Goal: Participate in discussion: Engage in conversation with other users on a specific topic

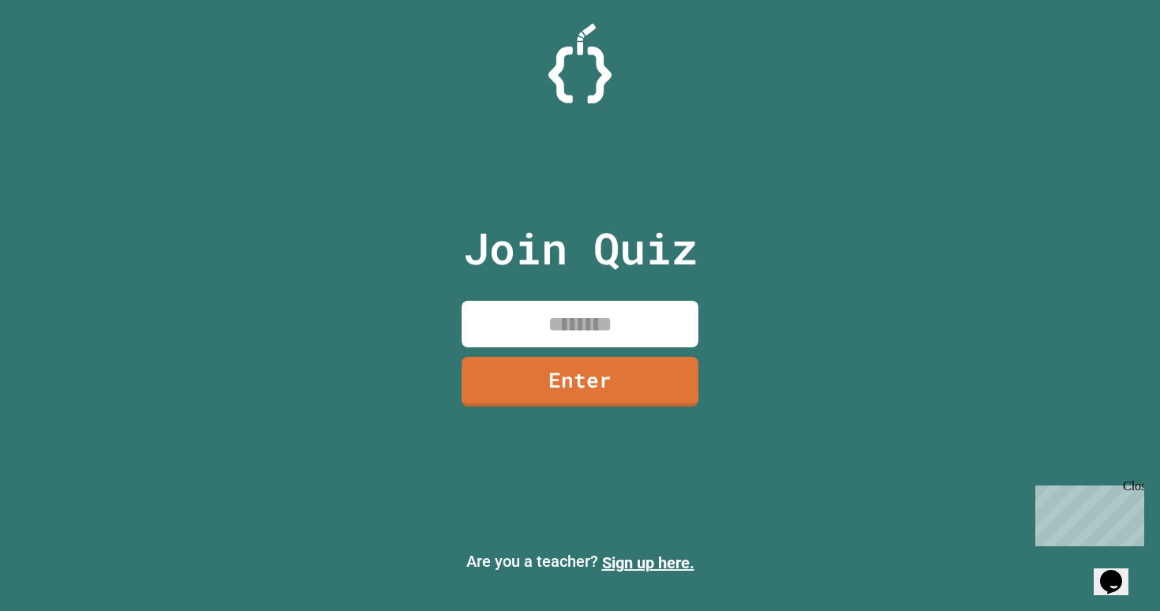
click at [581, 327] on input at bounding box center [580, 324] width 237 height 47
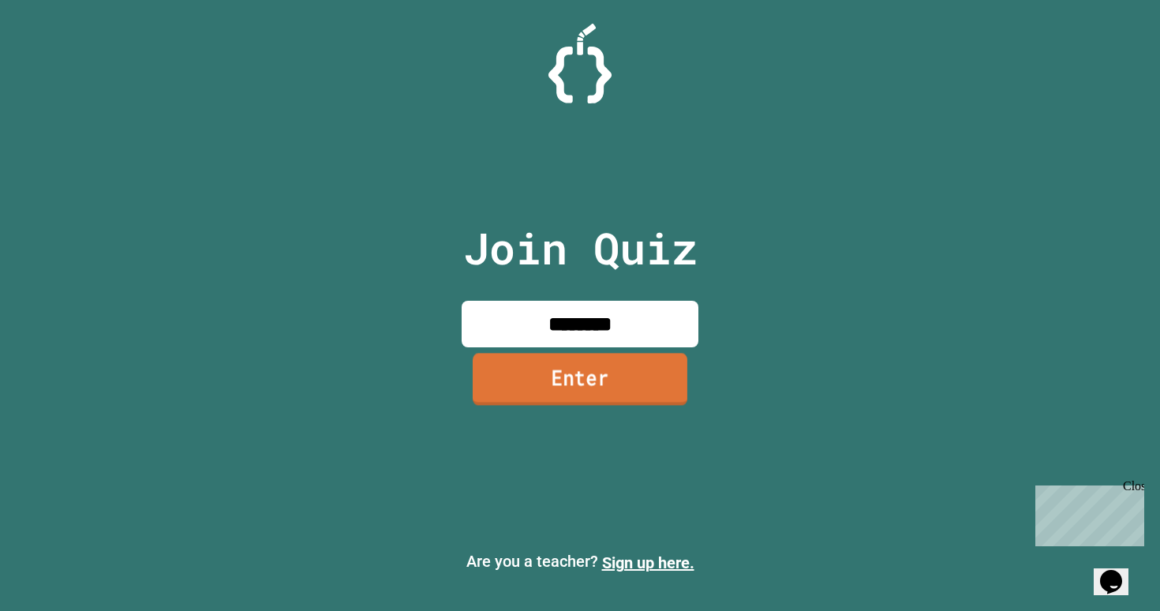
type input "********"
click at [557, 377] on link "Enter" at bounding box center [580, 379] width 215 height 52
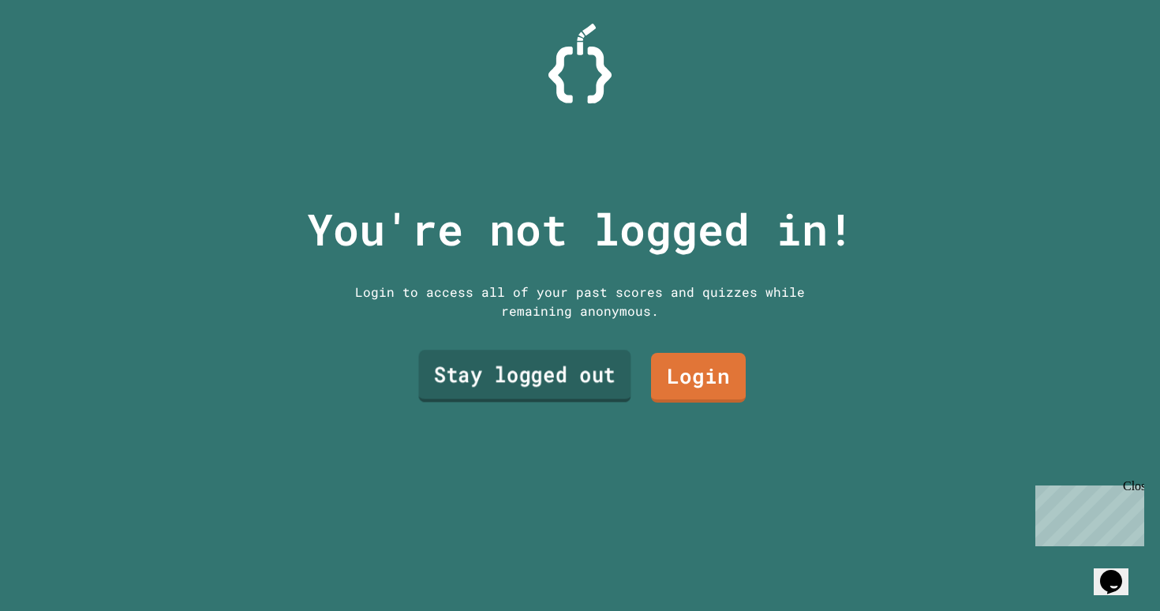
click at [581, 379] on link "Stay logged out" at bounding box center [524, 375] width 212 height 52
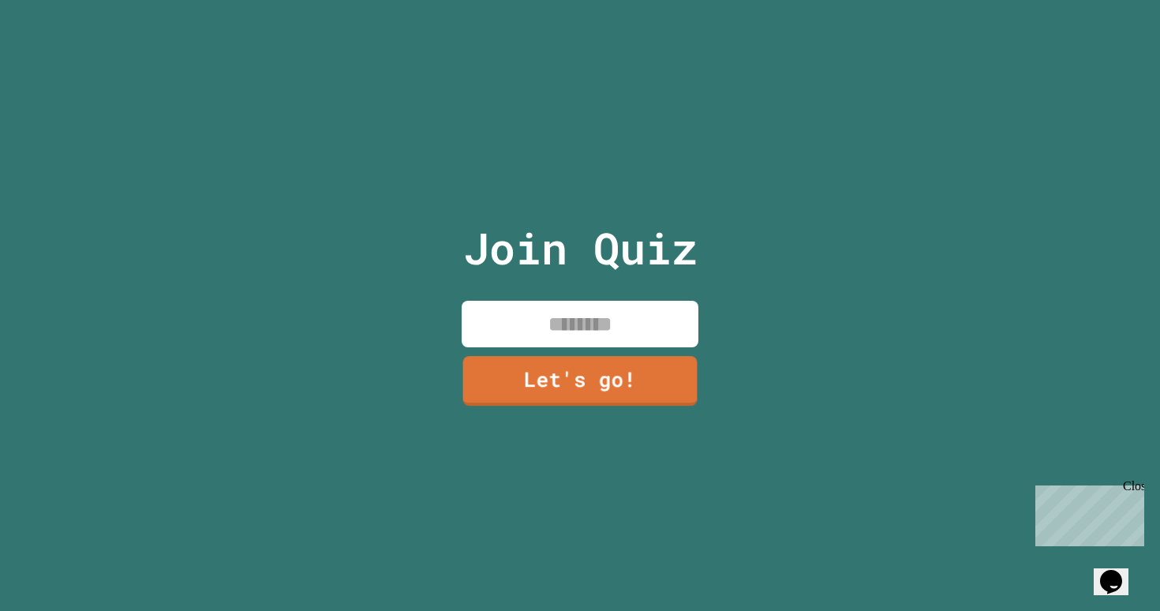
click at [607, 326] on input at bounding box center [580, 324] width 237 height 47
paste input
paste input "******"
type input "******"
click at [622, 391] on link "Let's go!" at bounding box center [580, 380] width 239 height 52
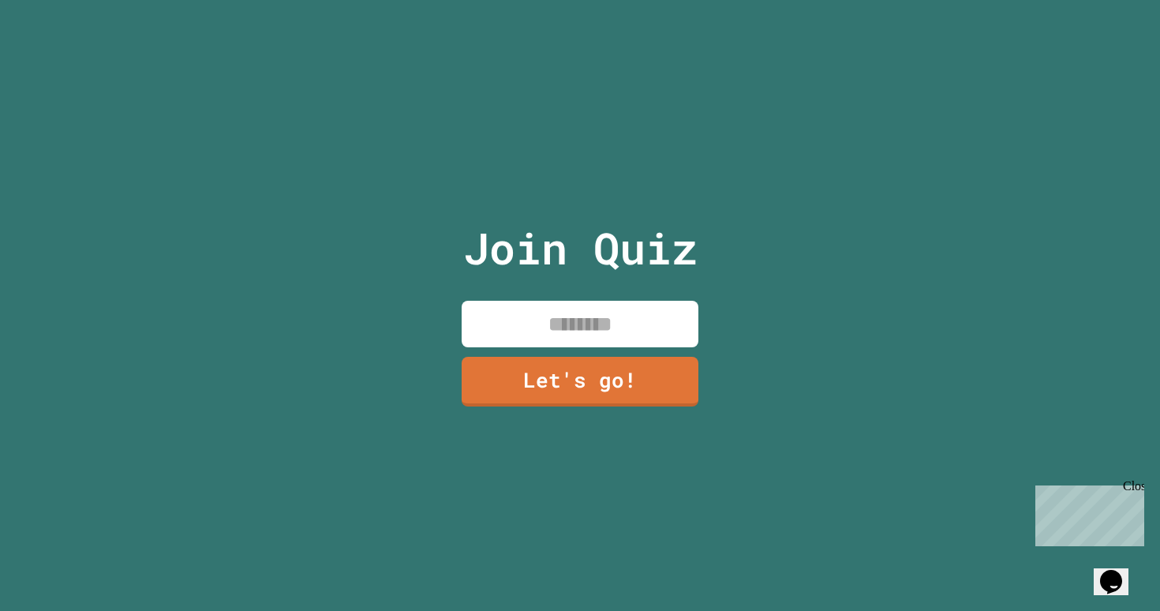
click at [558, 329] on input at bounding box center [580, 324] width 237 height 47
type input "******"
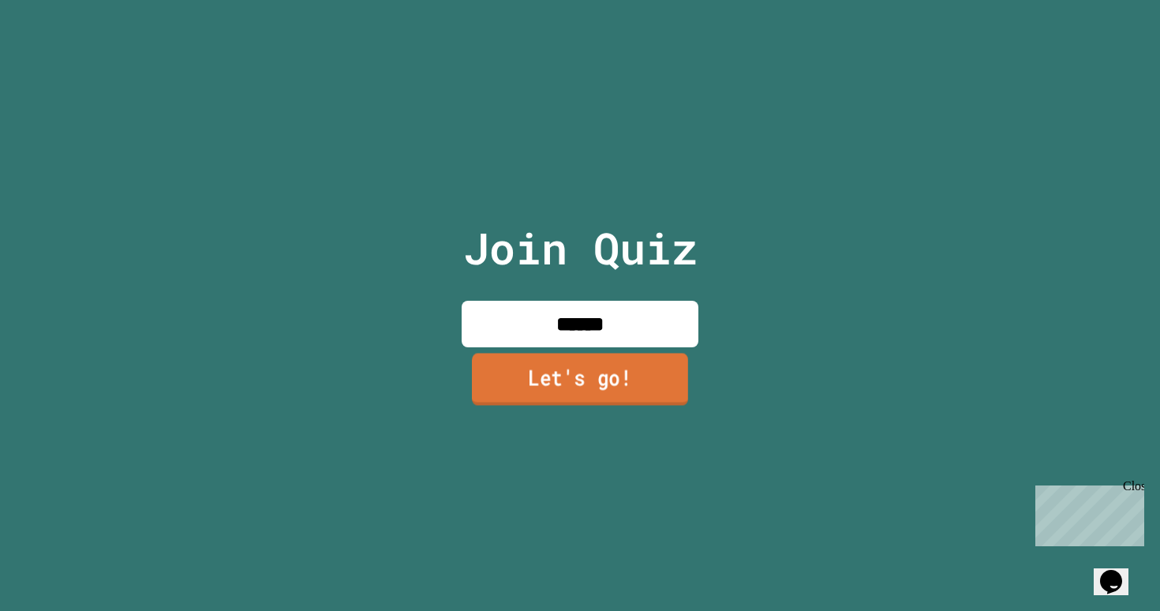
click at [590, 395] on link "Let's go!" at bounding box center [580, 379] width 216 height 52
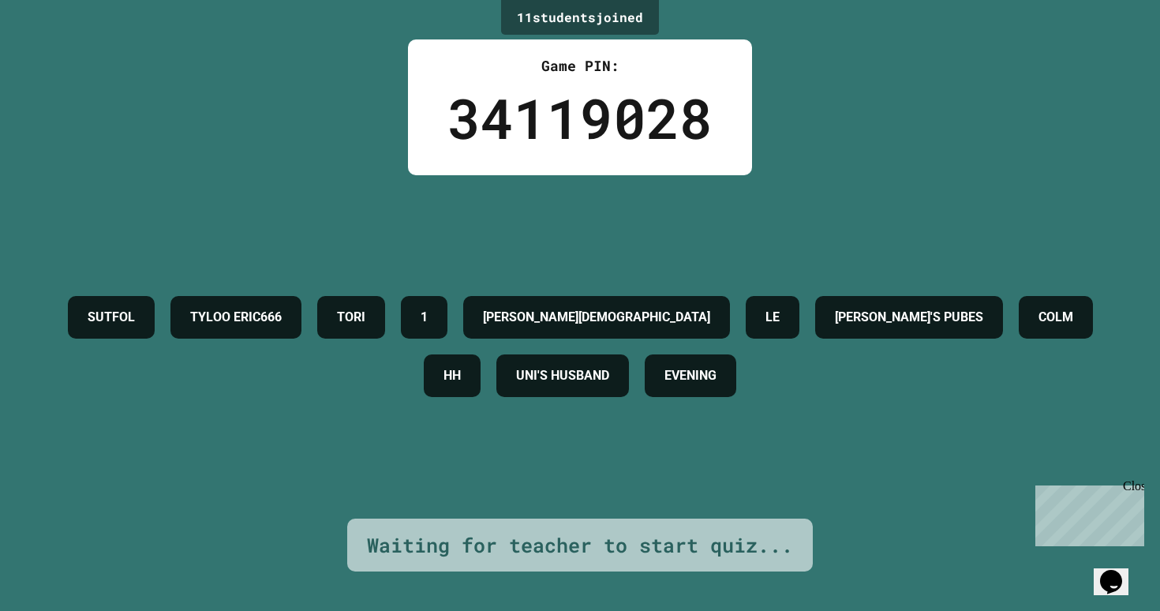
click at [1105, 569] on icon "Opens Chat This icon Opens the chat window." at bounding box center [1110, 581] width 25 height 25
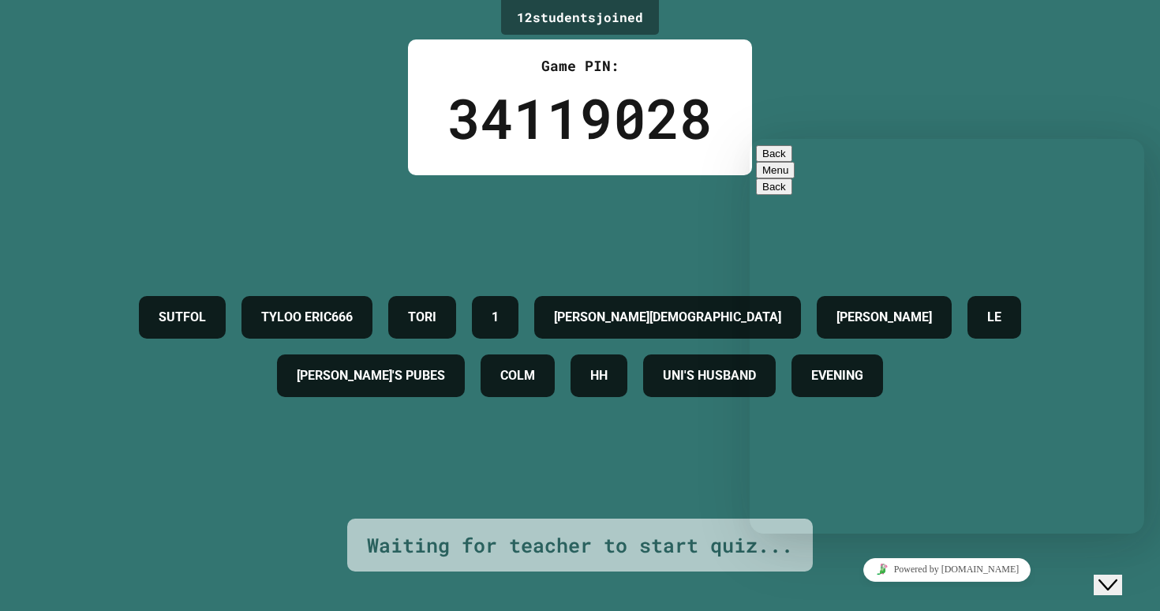
click at [858, 589] on textarea at bounding box center [817, 595] width 122 height 13
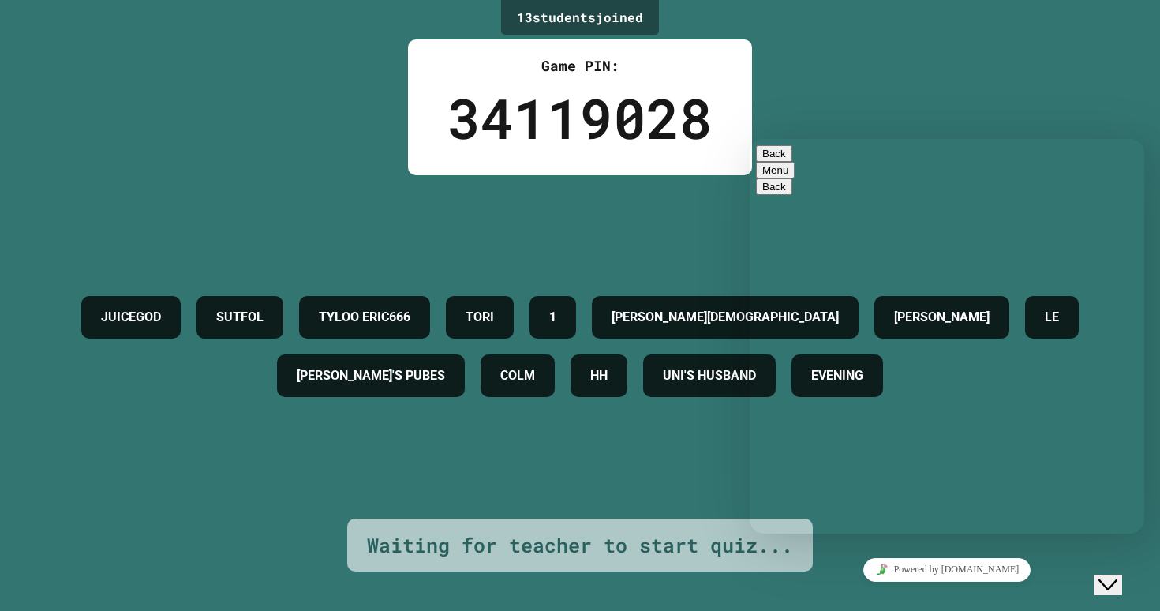
type textarea "**"
type textarea "*"
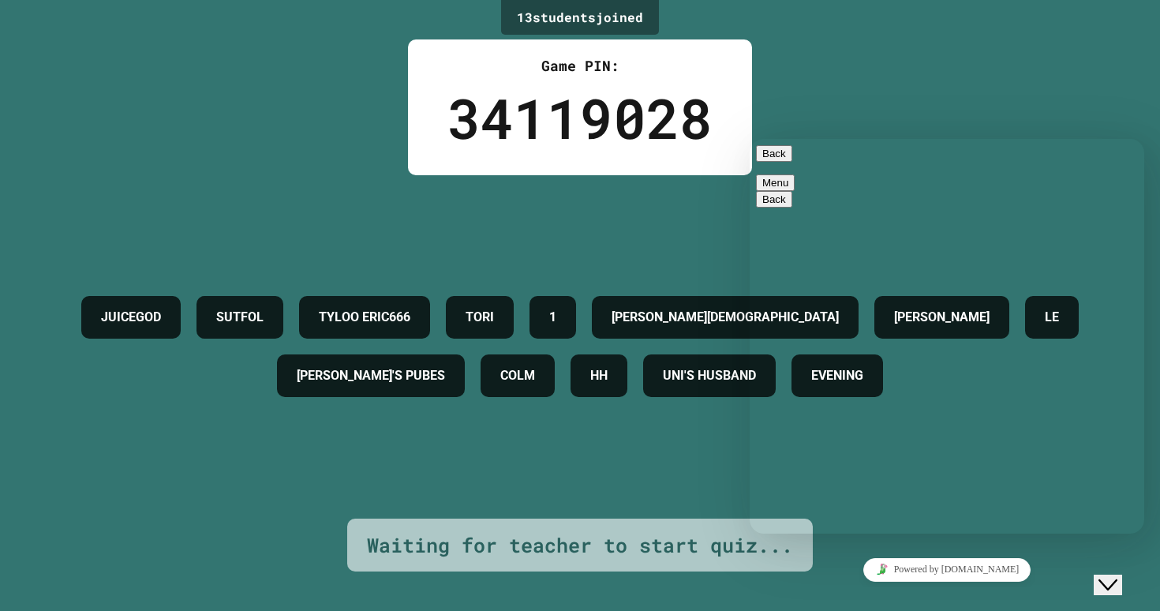
type textarea "*"
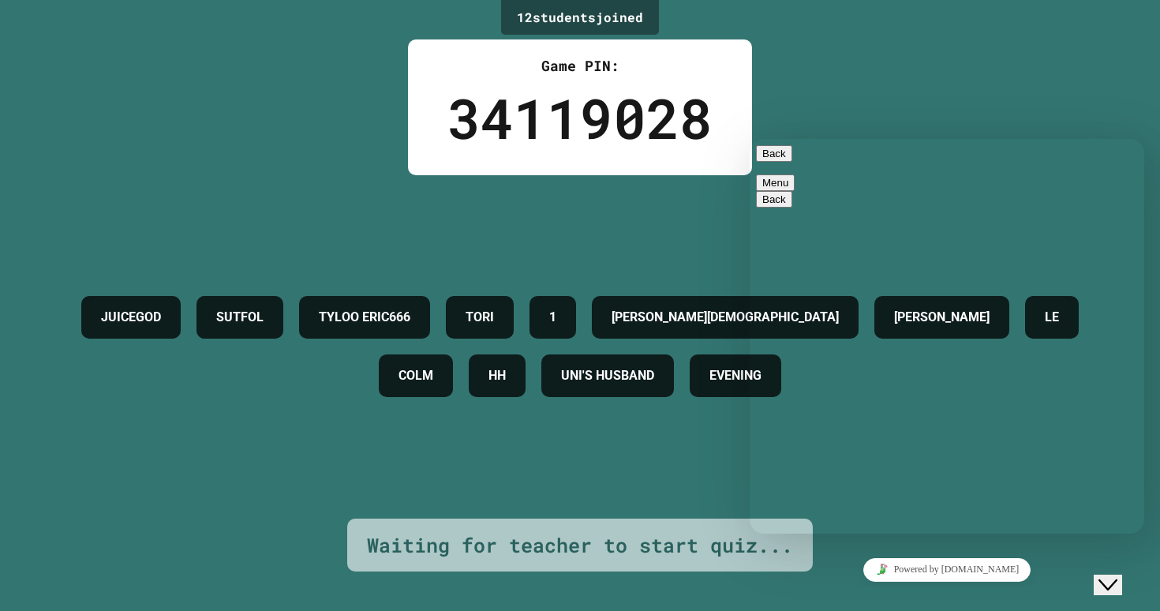
type textarea "*"
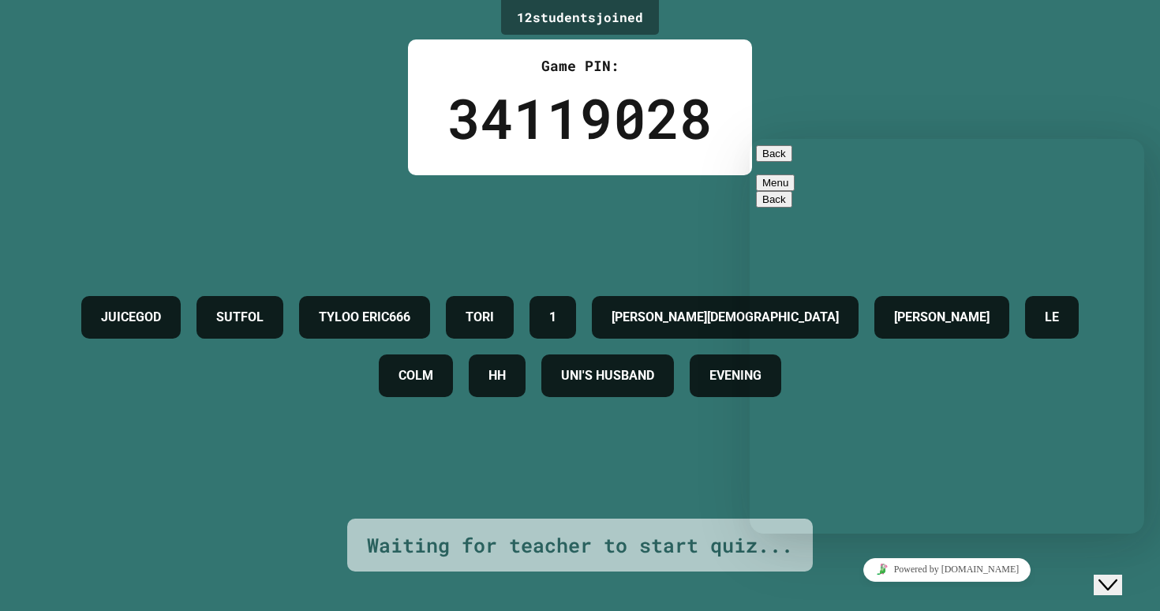
type textarea "*"
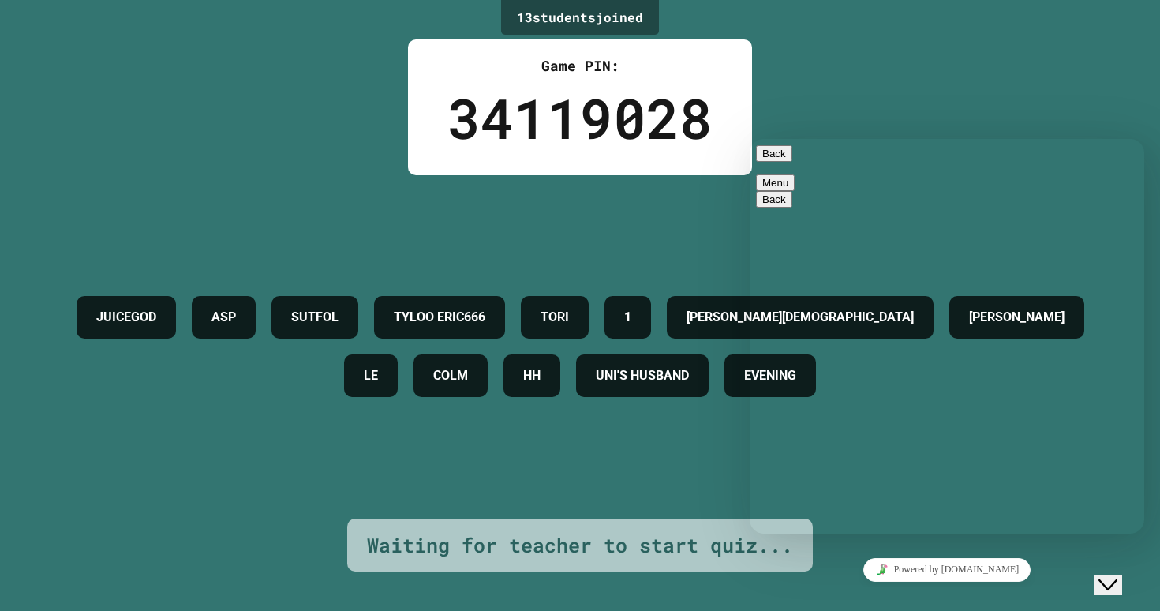
type textarea "*"
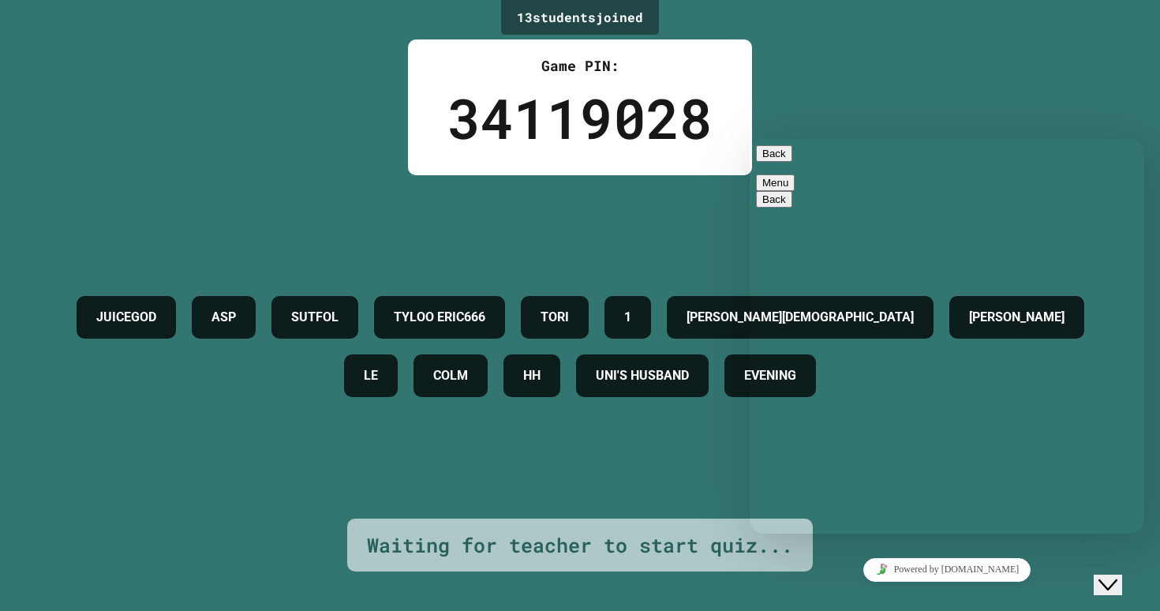
type textarea "*"
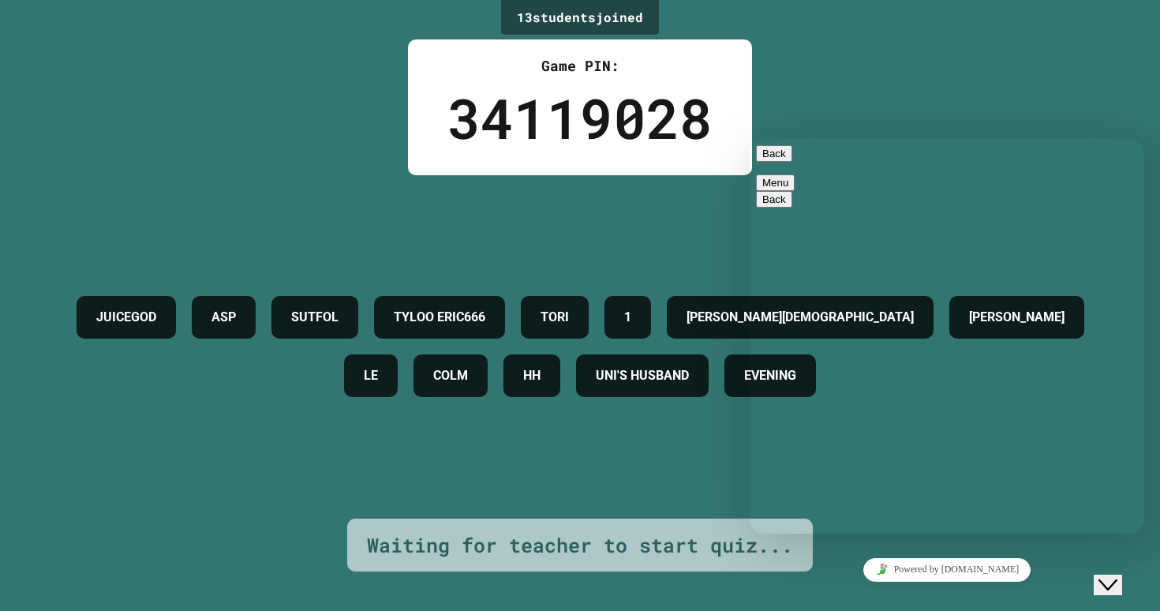
type textarea "*"
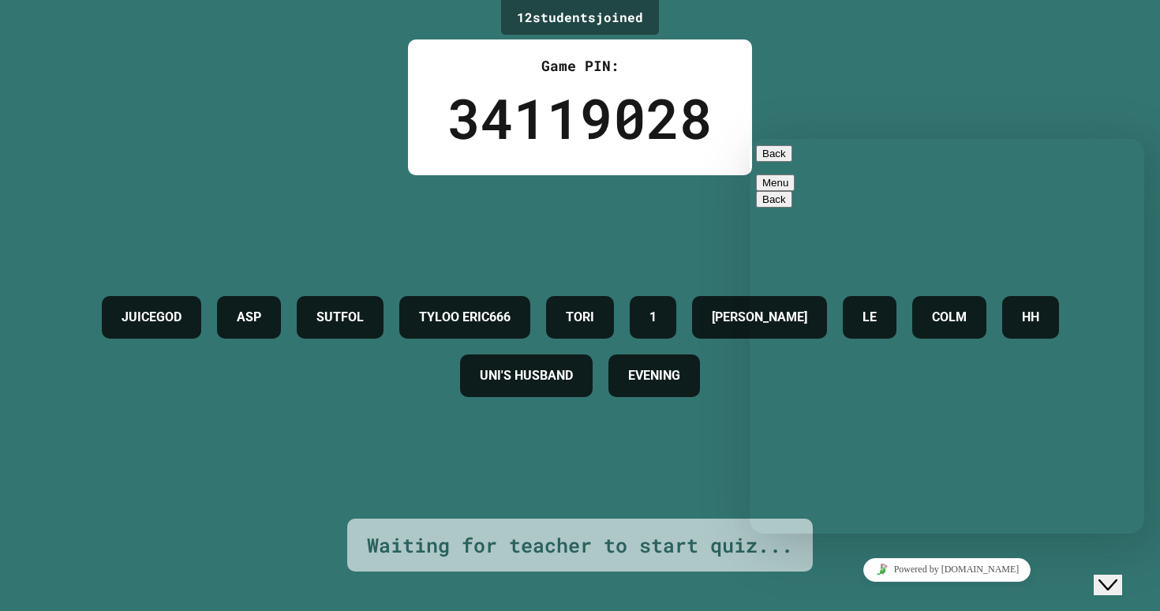
type textarea "*"
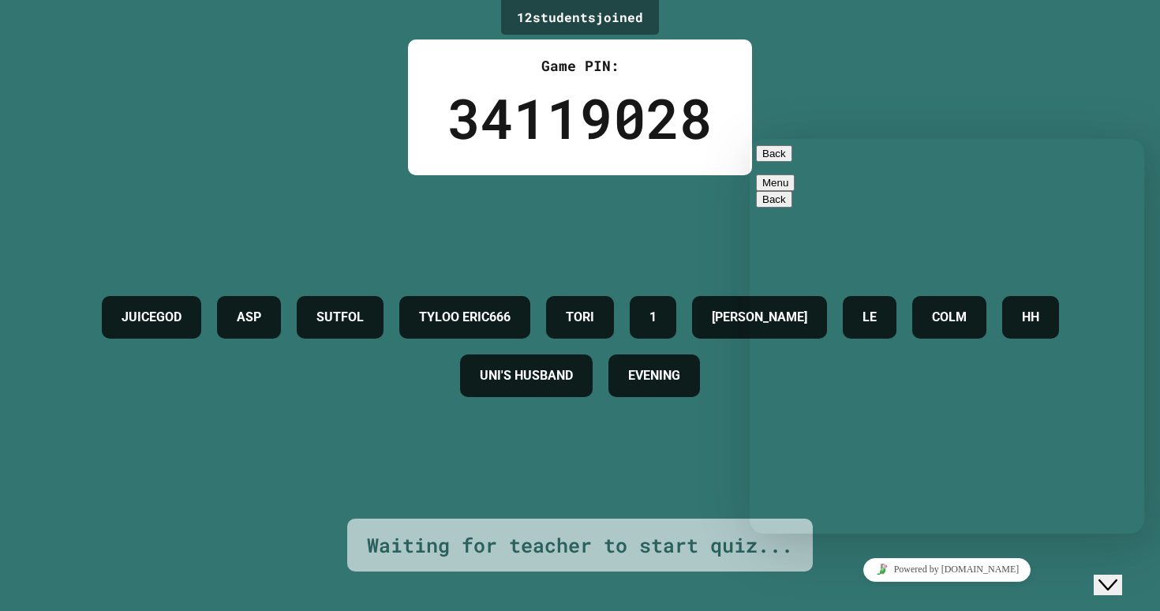
type textarea "**"
type textarea "*"
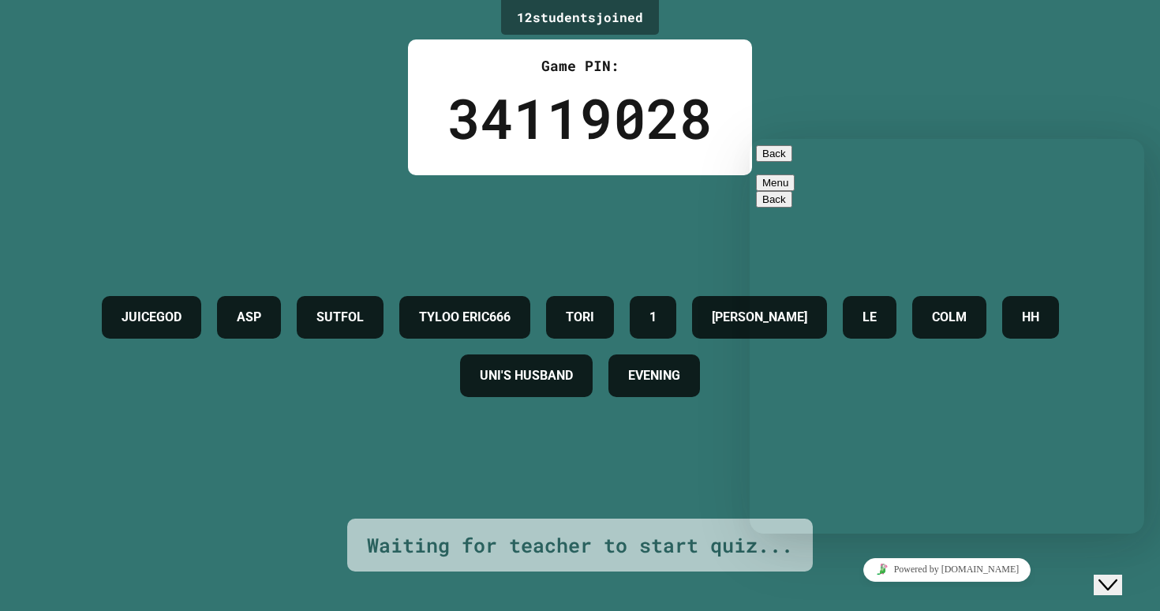
type textarea "*"
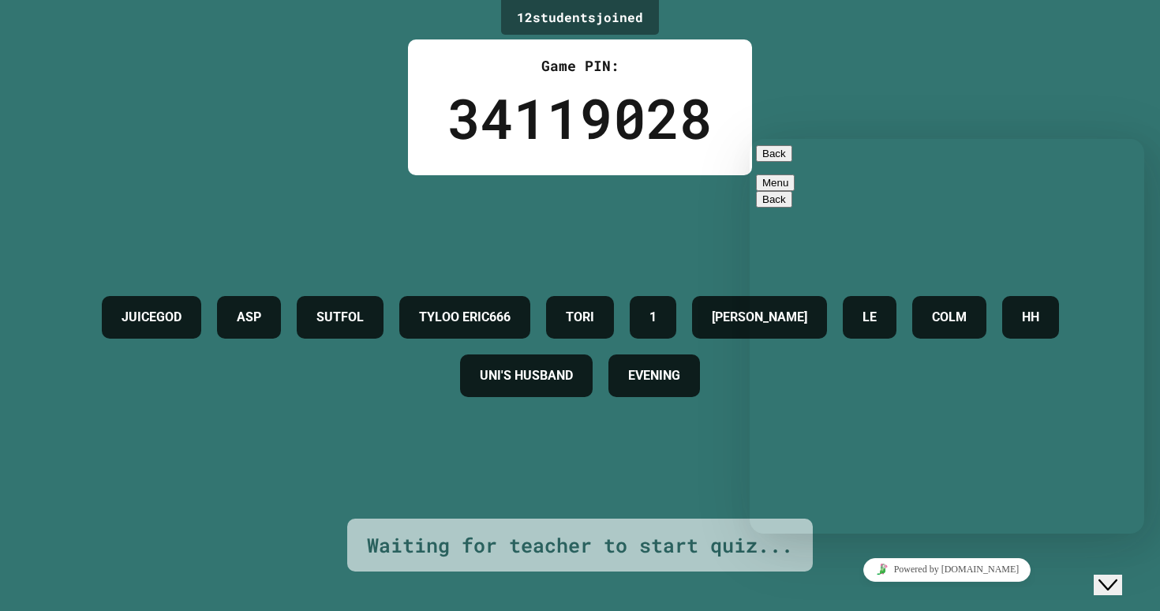
type textarea "*"
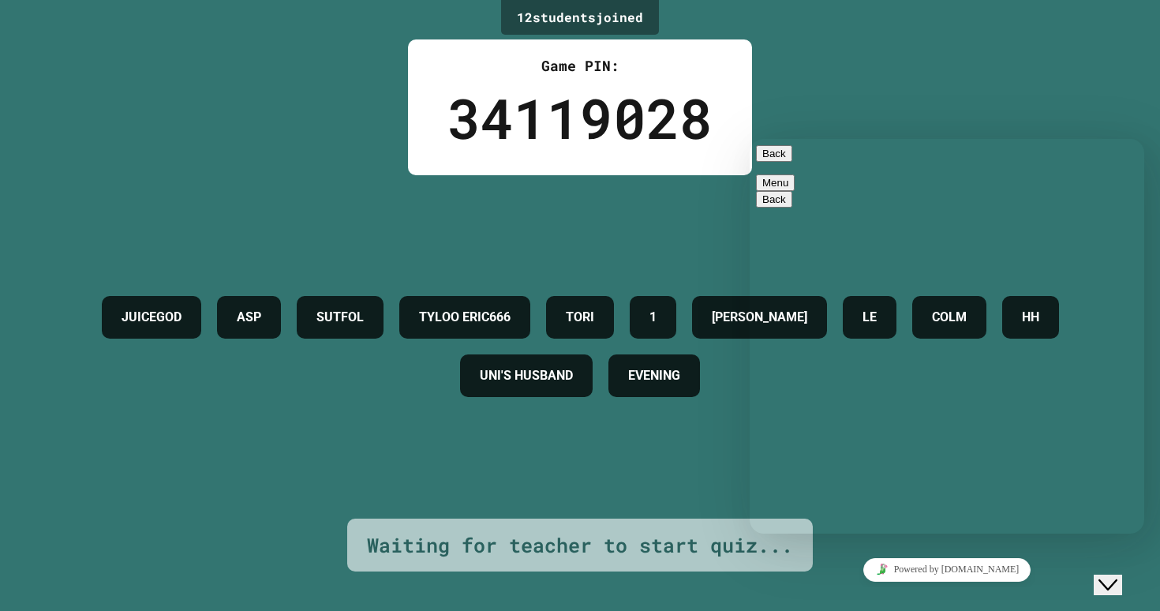
type textarea "*"
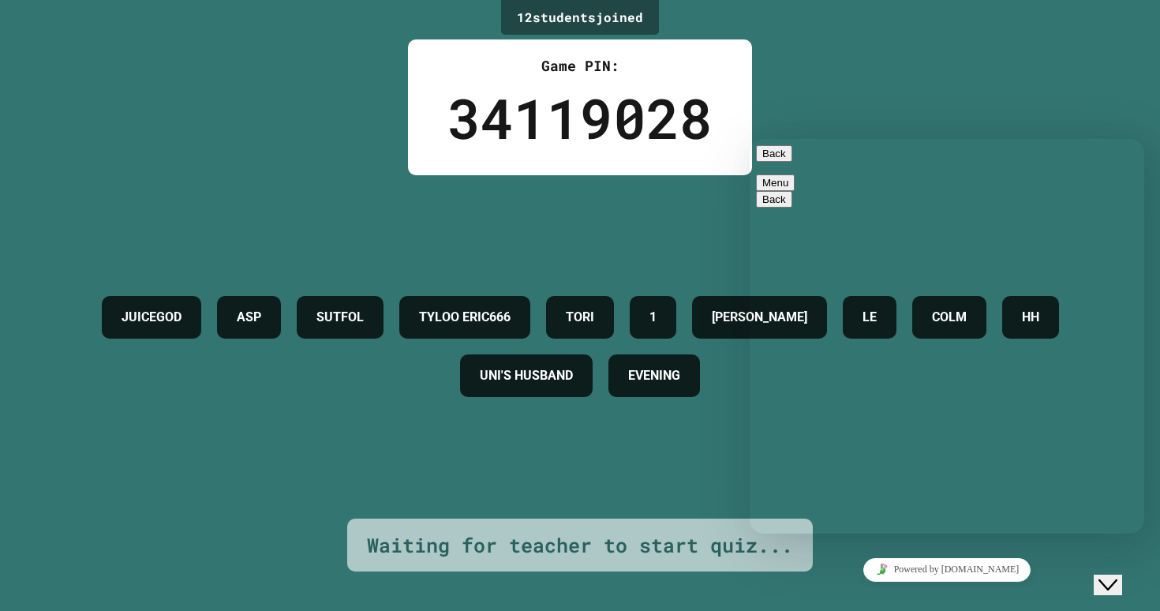
type textarea "*"
type textarea "***"
type textarea "*"
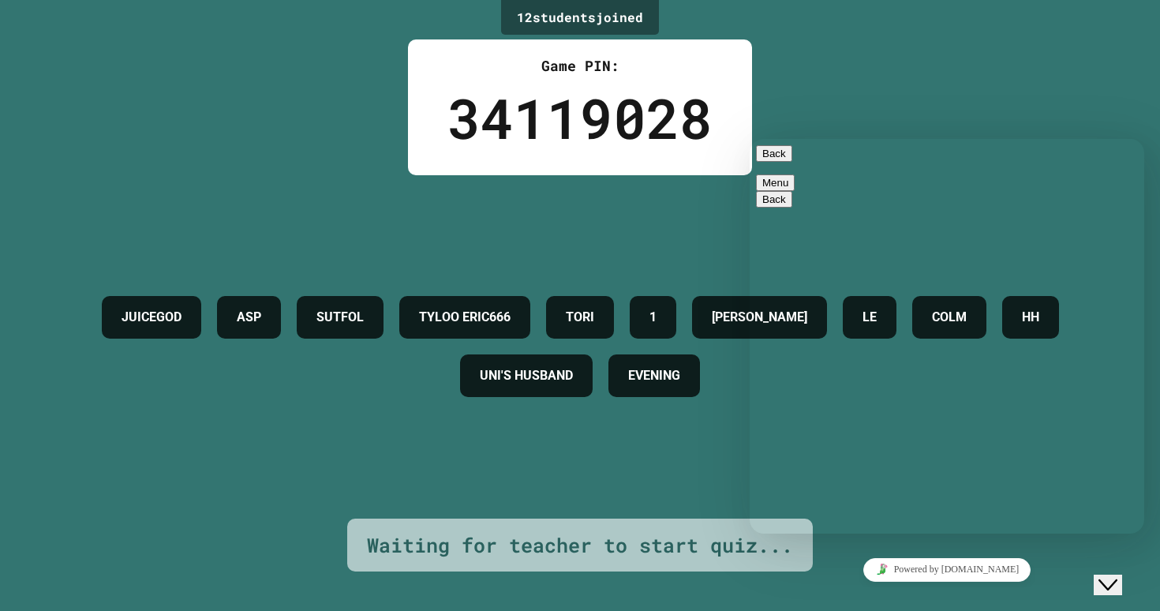
type textarea "*"
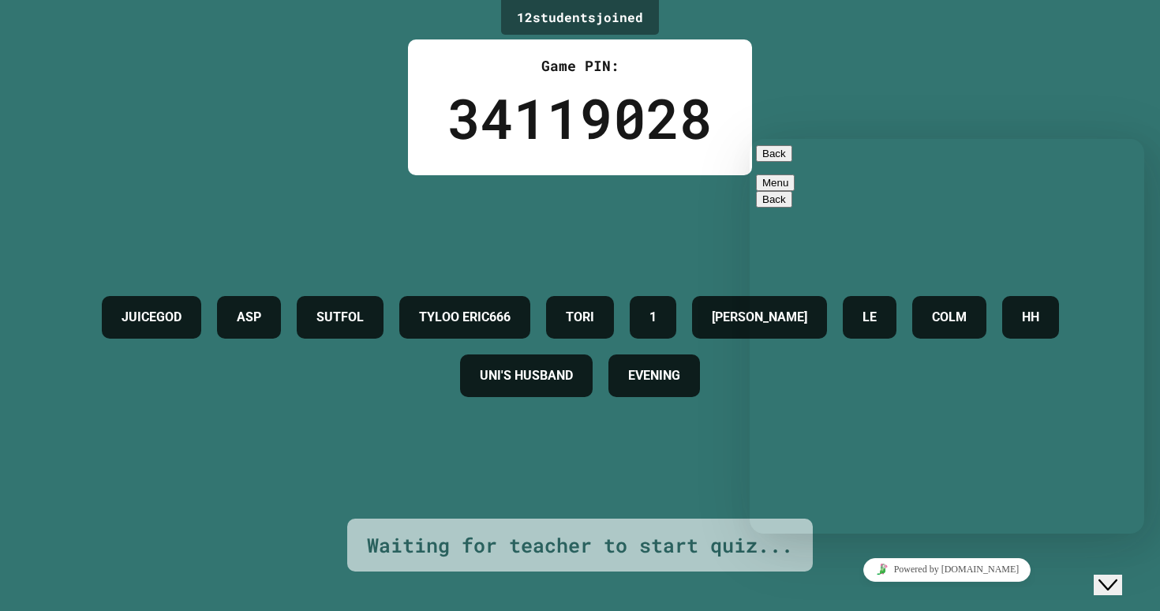
type textarea "*"
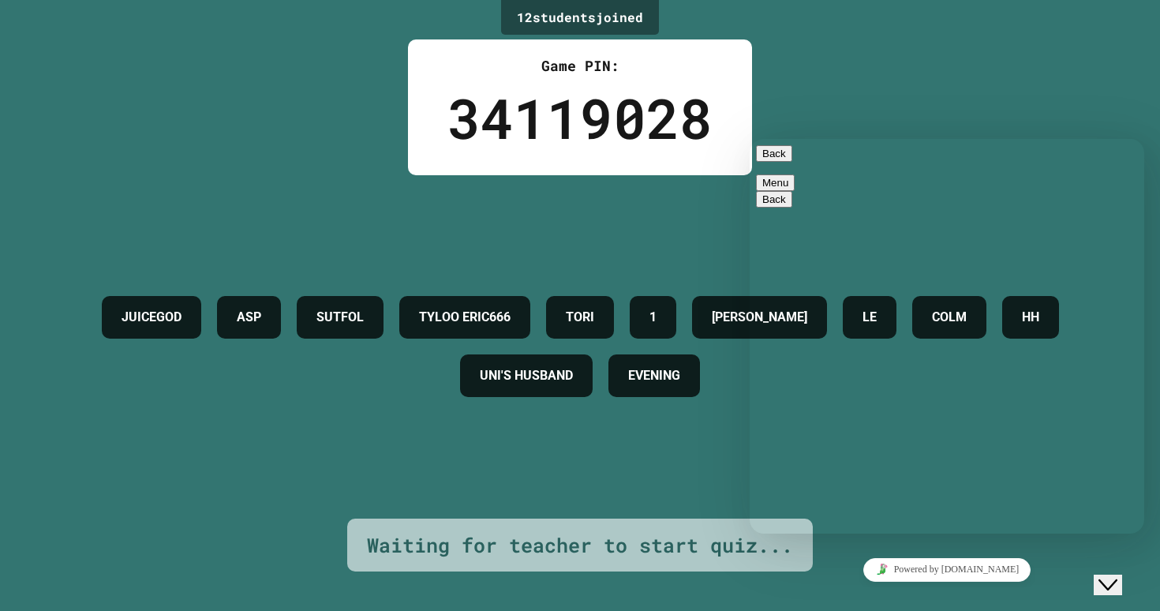
type textarea "*"
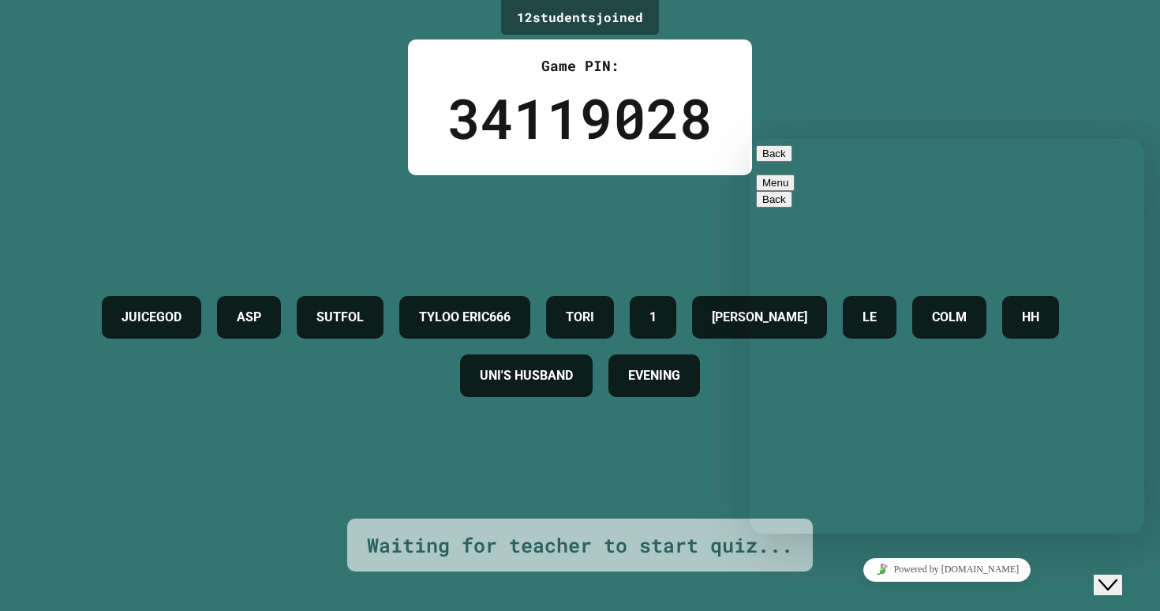
type textarea "*"
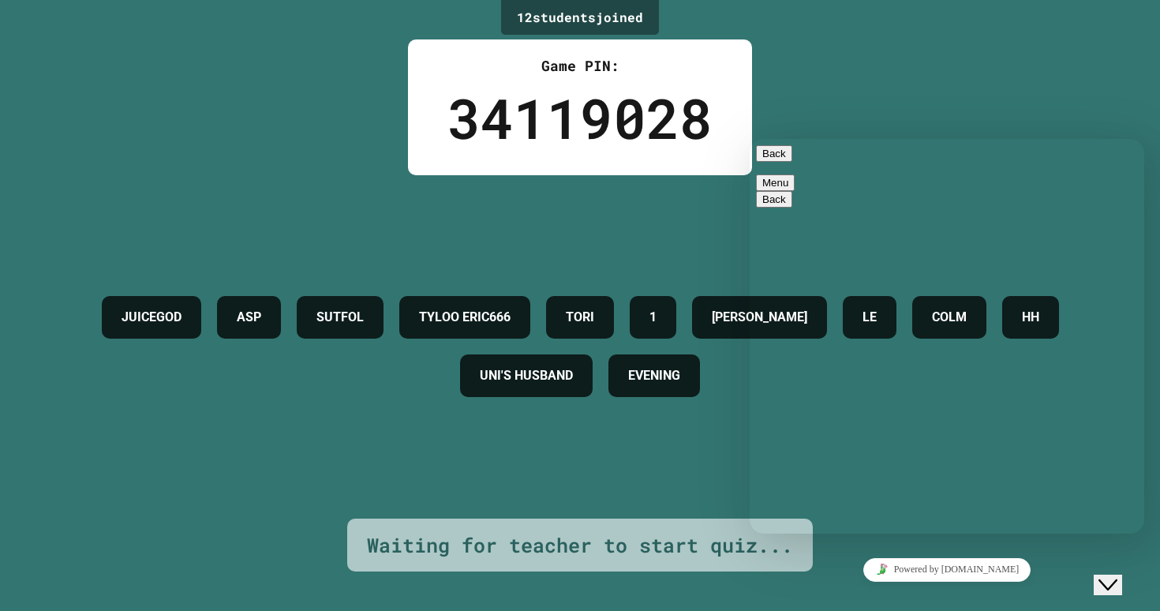
type textarea "*"
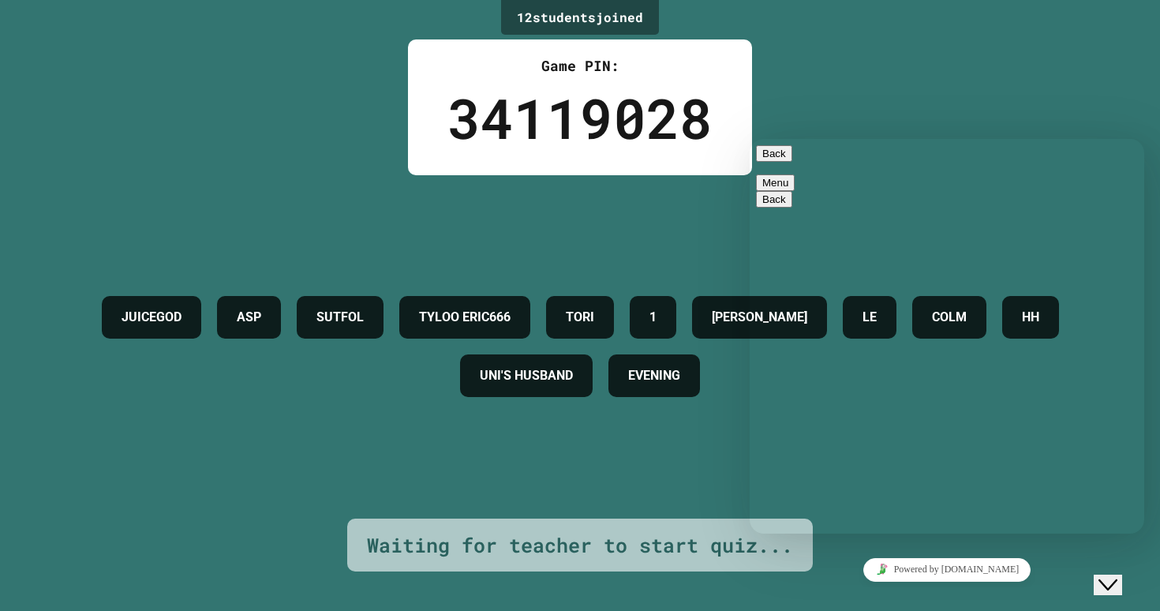
scroll to position [3275, 0]
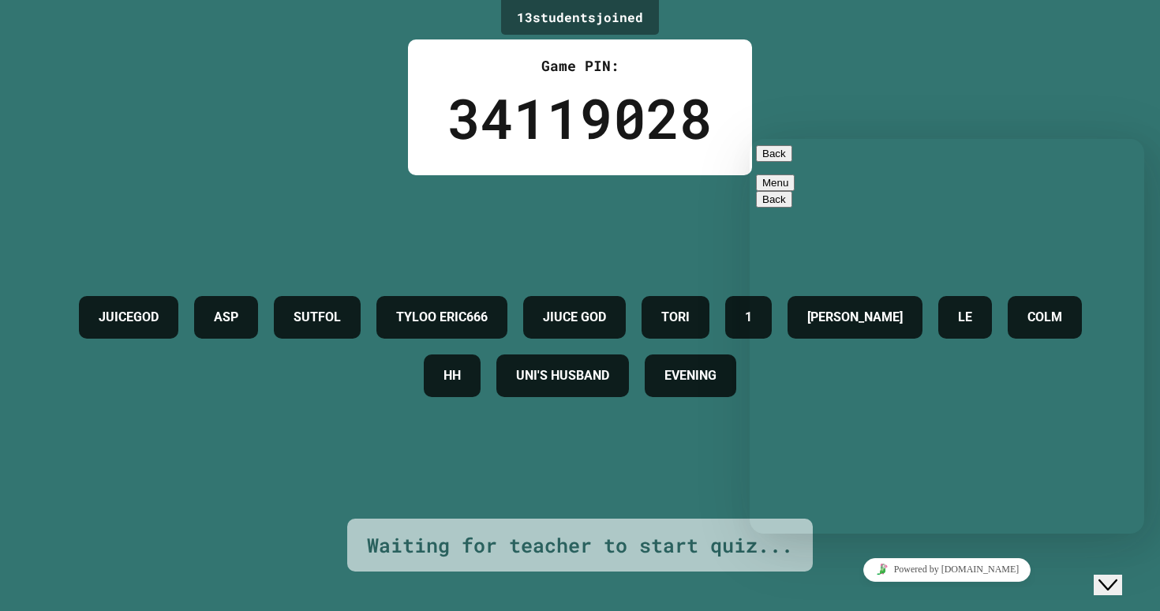
click at [772, 156] on button "Back" at bounding box center [774, 153] width 36 height 17
click at [830, 92] on div "13 student s joined Game PIN: 34119028 JUICEGOD ASP SUTFOL TYLOO ERIC666 JIUCE …" at bounding box center [580, 305] width 1160 height 611
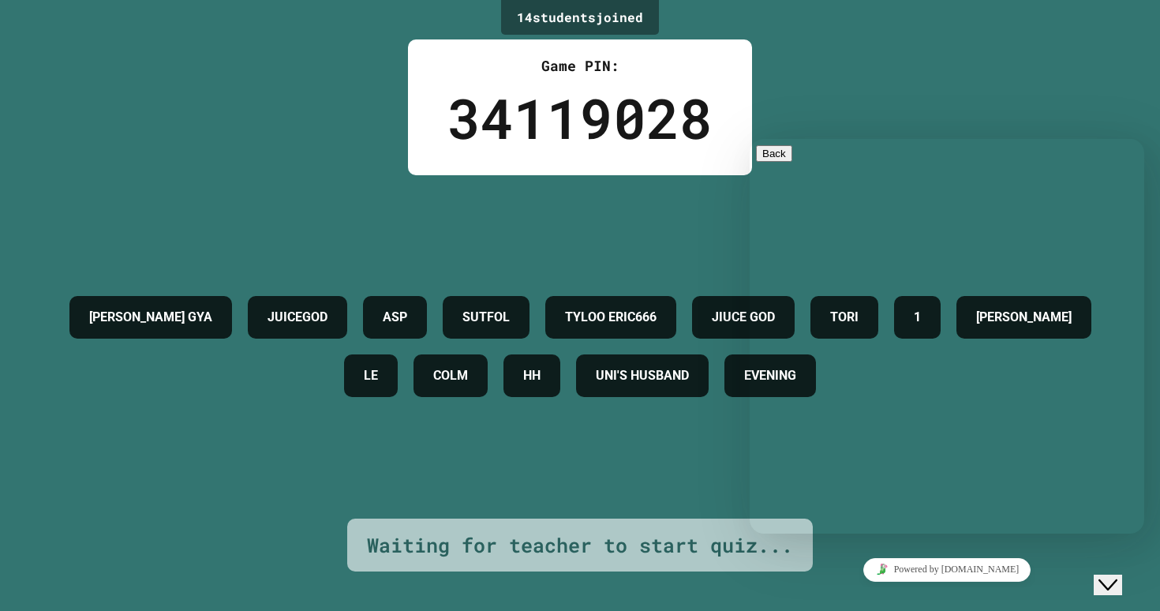
click at [690, 476] on div "[PERSON_NAME] GYA JUICEGOD ASP SUTFOL TYLOO ERIC666 JIUCE GOD [PERSON_NAME] 1 […" at bounding box center [579, 346] width 1081 height 343
click at [1117, 575] on div "Close Chat This icon closes the chat window." at bounding box center [1107, 584] width 19 height 19
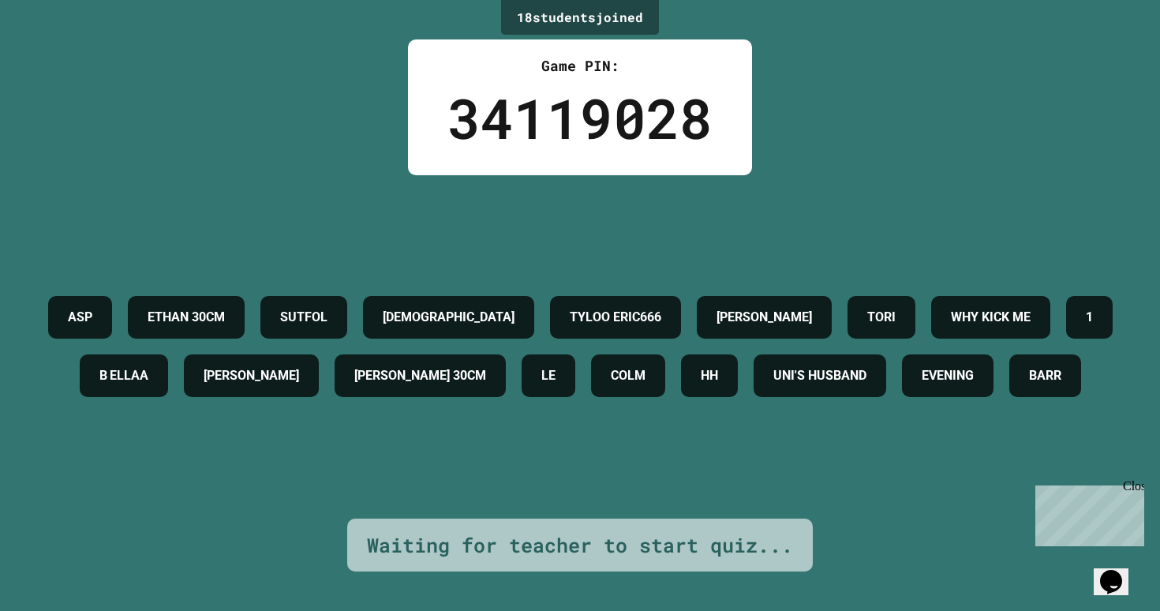
click at [1111, 570] on icon "Chat widget" at bounding box center [1111, 582] width 22 height 24
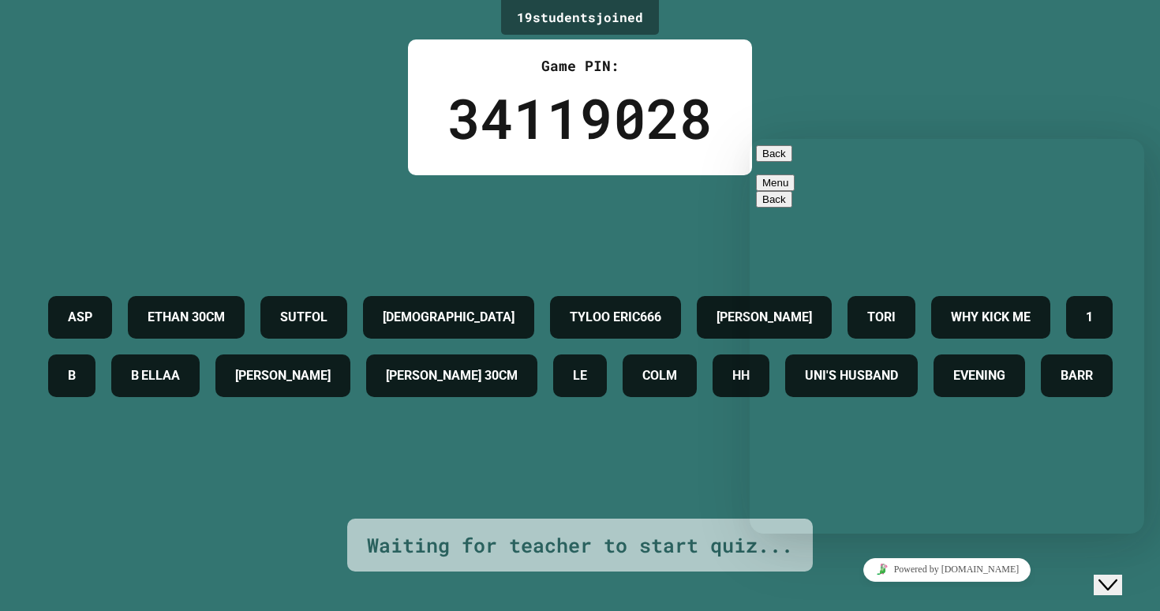
type textarea "**"
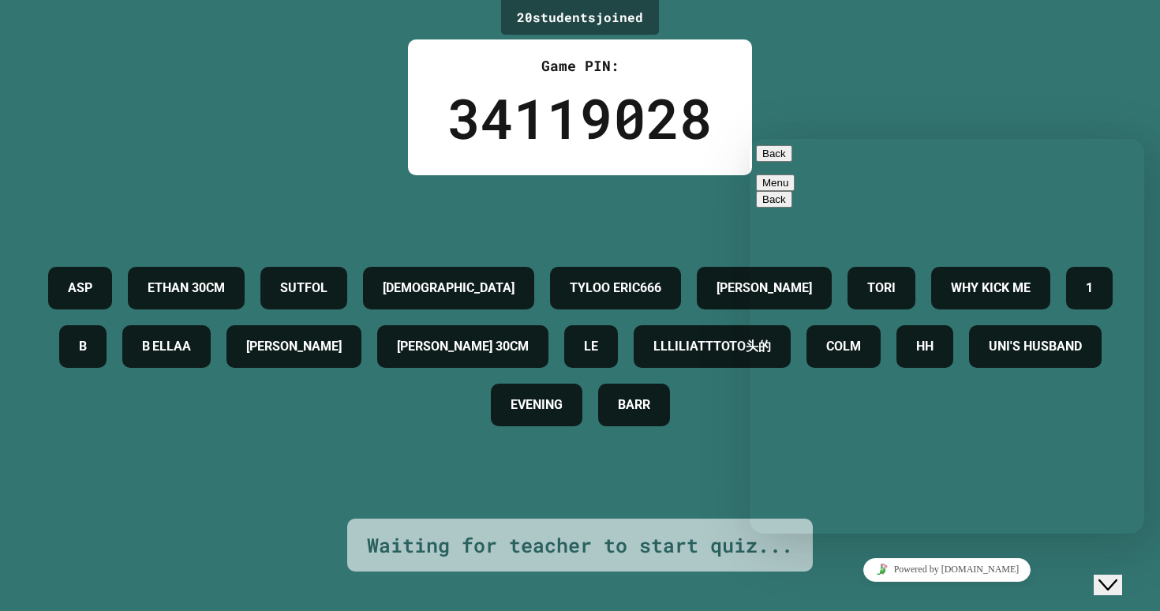
click at [776, 159] on button "Back" at bounding box center [774, 153] width 36 height 17
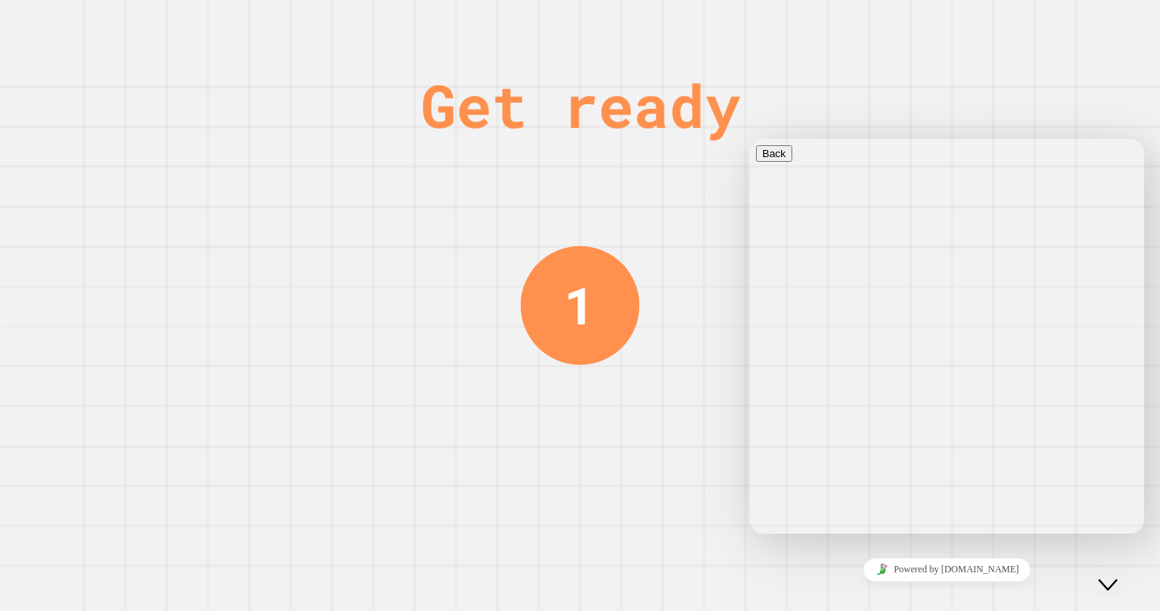
click at [1112, 579] on icon "Chat widget" at bounding box center [1107, 584] width 19 height 11
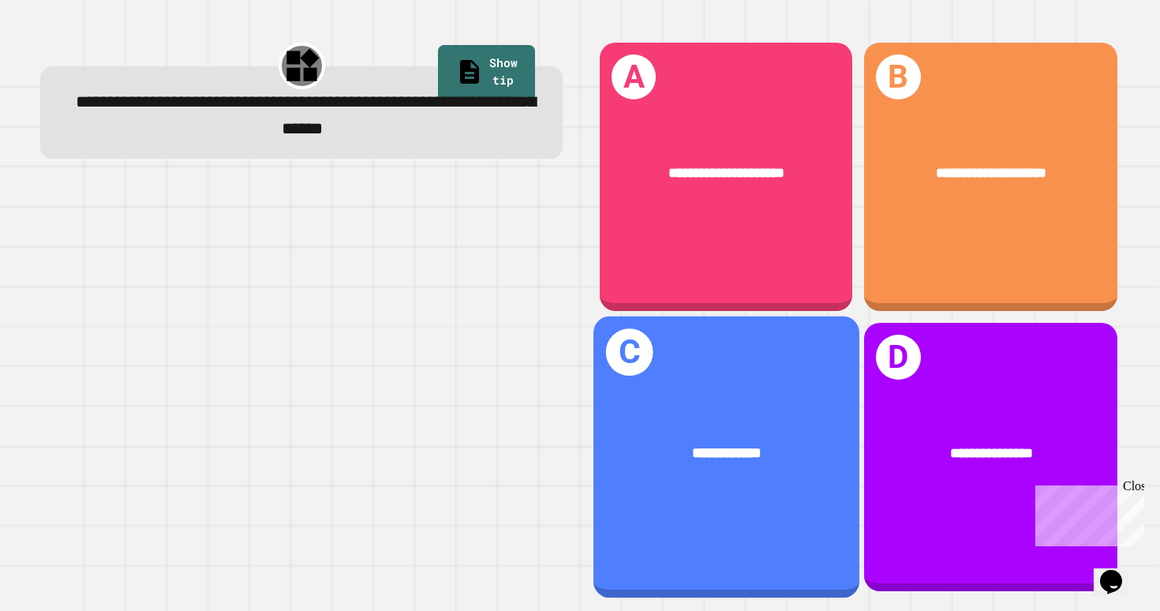
click at [770, 367] on div "**********" at bounding box center [726, 457] width 266 height 282
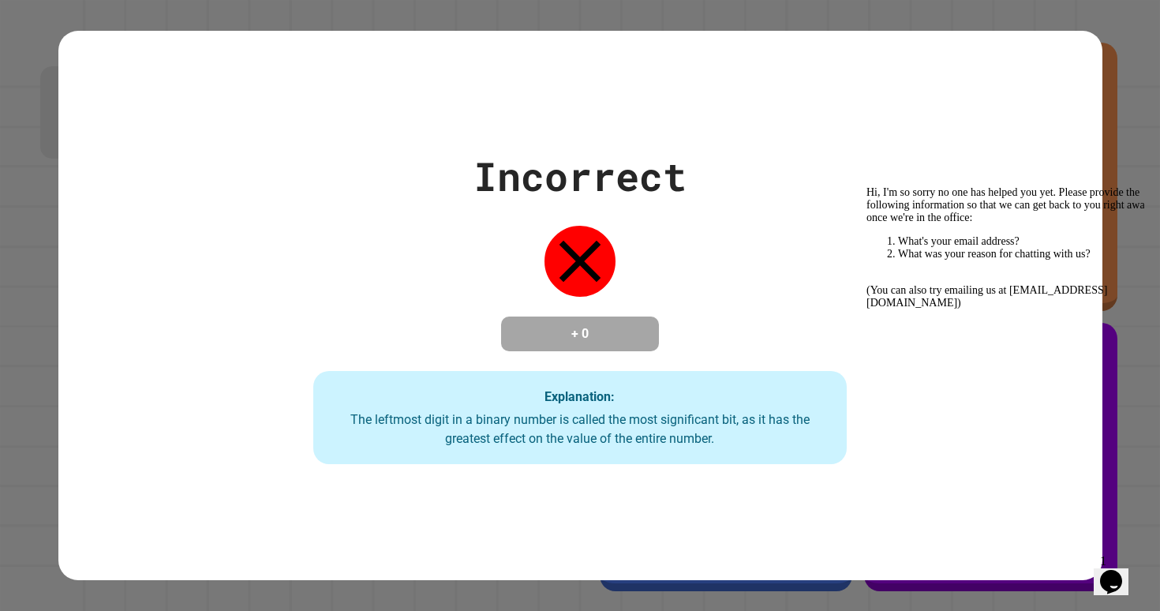
drag, startPoint x: 1150, startPoint y: 204, endPoint x: 283, endPoint y: 28, distance: 884.5
click at [1150, 204] on div "Incorrect + 0 Explanation: The leftmost digit in a binary number is called the …" at bounding box center [580, 305] width 1160 height 611
click at [1127, 287] on div "Hi, I'm so sorry no one has helped you yet. Please provide the following inform…" at bounding box center [1008, 247] width 284 height 123
click at [866, 186] on icon "Chat attention grabber" at bounding box center [866, 186] width 0 height 0
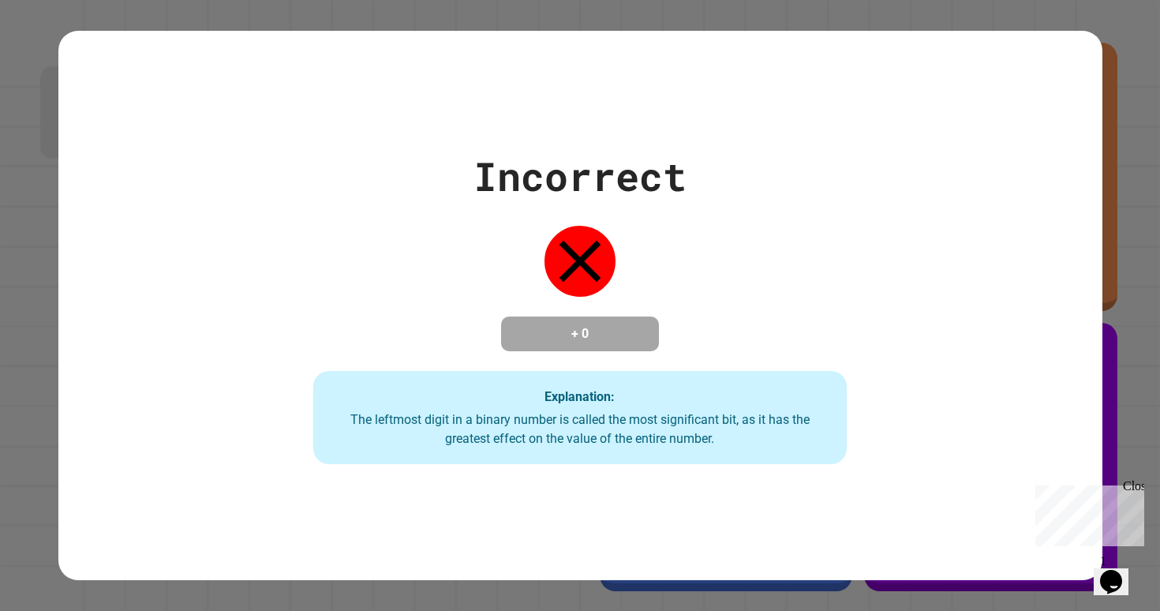
drag, startPoint x: 1044, startPoint y: 510, endPoint x: 1284, endPoint y: 847, distance: 413.5
click at [1044, 565] on p "Chat with us now!" at bounding box center [1086, 572] width 103 height 14
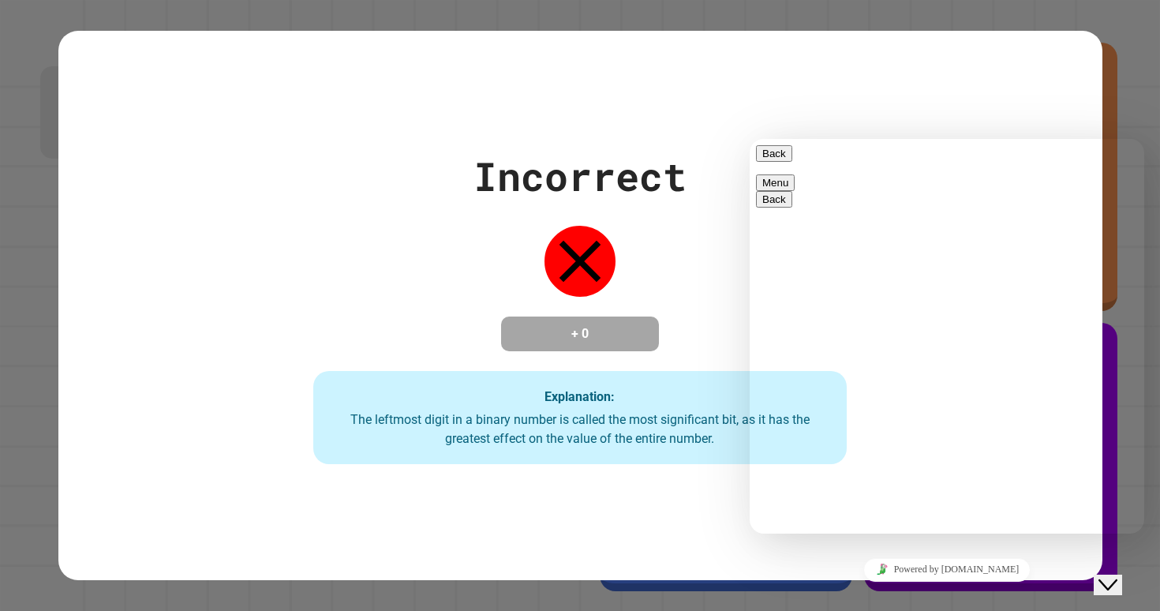
click at [682, 417] on div "The leftmost digit in a binary number is called the most significant bit, as it…" at bounding box center [580, 429] width 503 height 38
click at [628, 375] on div "Incorrect + 0 Explanation: The leftmost digit in a binary number is called the …" at bounding box center [580, 305] width 763 height 317
click at [1100, 88] on div "Incorrect + 0 Explanation: The leftmost digit in a binary number is called the …" at bounding box center [580, 306] width 1044 height 550
click at [1109, 579] on icon "Chat widget" at bounding box center [1107, 584] width 19 height 11
